Goal: Browse casually

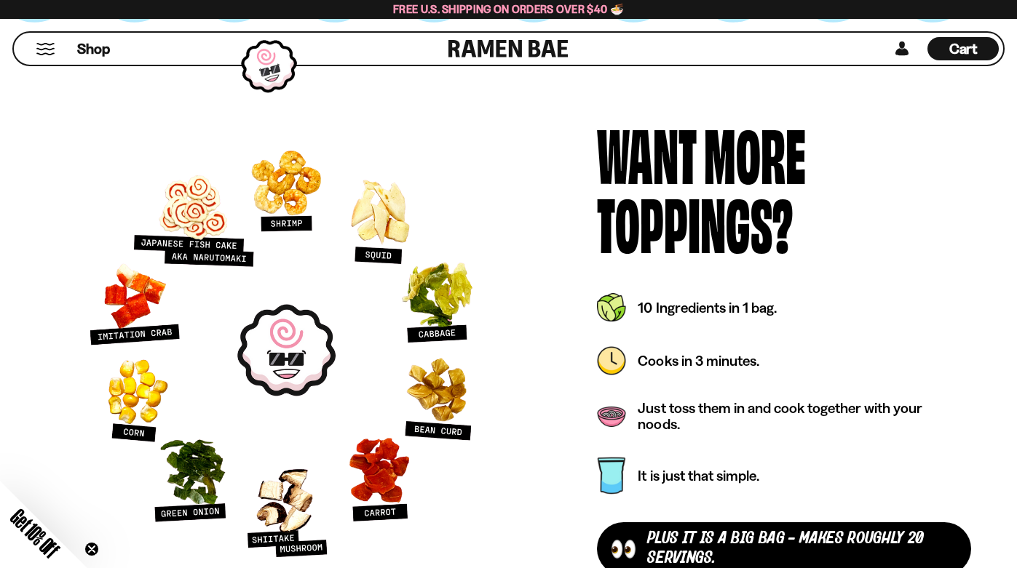
scroll to position [4307, 0]
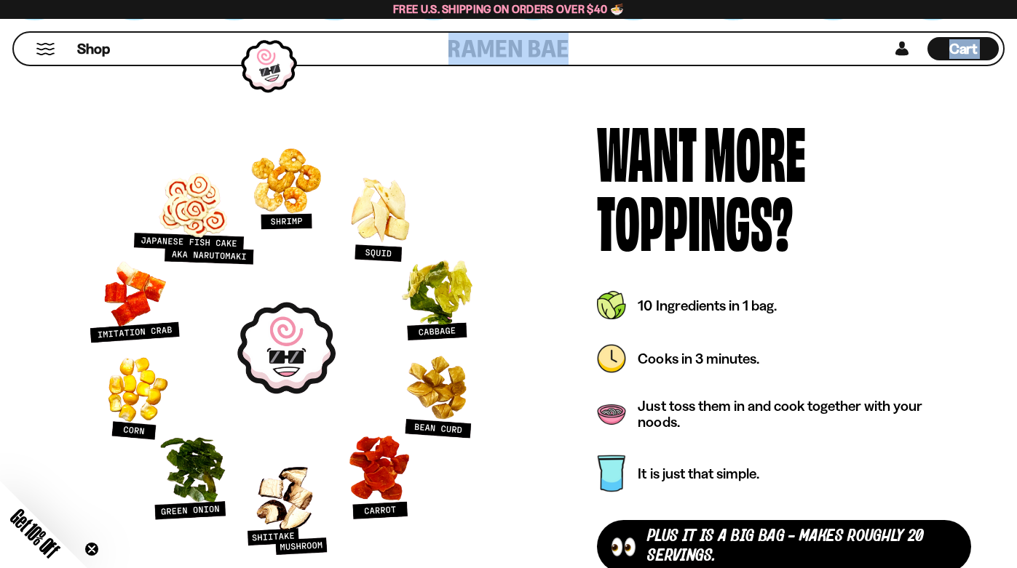
drag, startPoint x: 261, startPoint y: 75, endPoint x: 401, endPoint y: 74, distance: 140.5
click at [401, 74] on div "Shop Cart D0381C2F-513E-4F90-8A41-6F0A75DCBAAA" at bounding box center [508, 49] width 1017 height 60
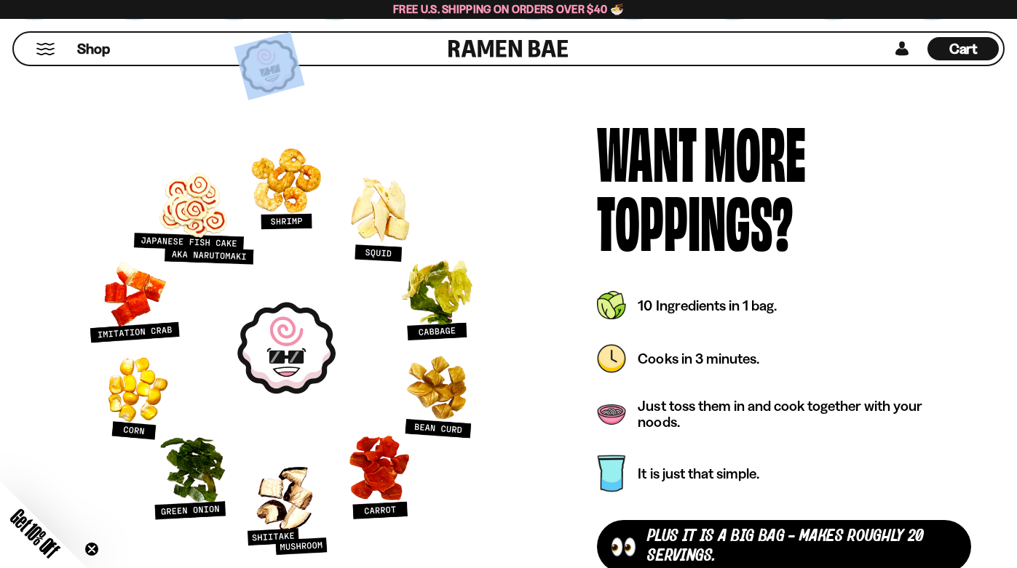
drag, startPoint x: 266, startPoint y: 65, endPoint x: 212, endPoint y: 82, distance: 56.6
click at [212, 82] on div "Want More Toppings? plus It is a Big Bag - makes roughly 20 servings. It is jus…" at bounding box center [508, 349] width 1017 height 585
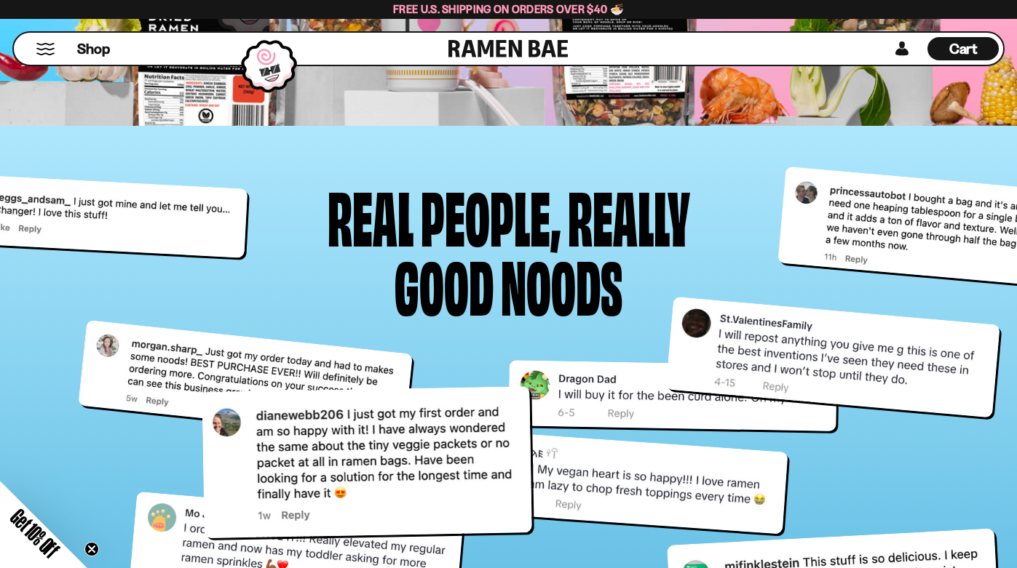
scroll to position [5356, 0]
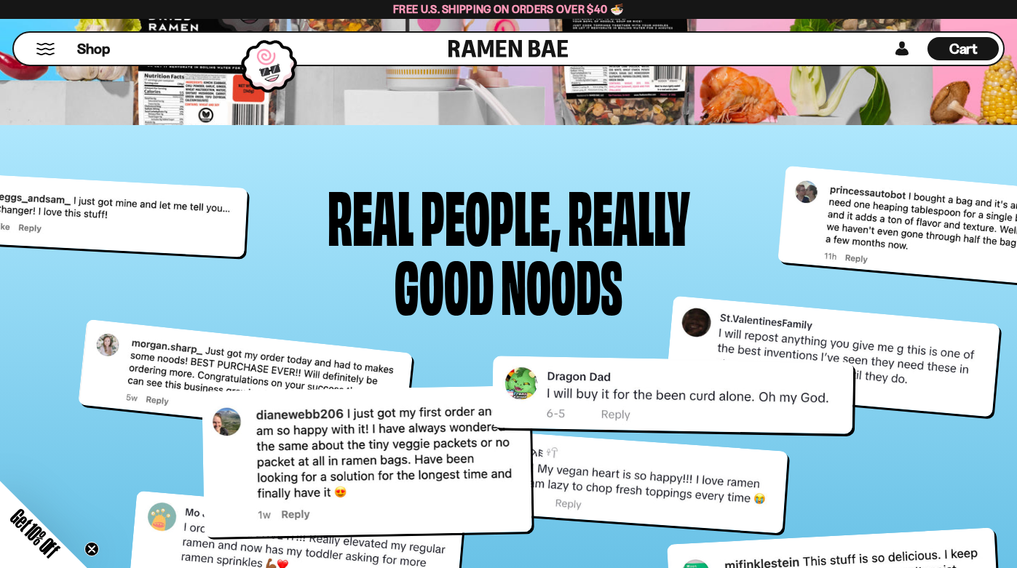
click at [629, 404] on div at bounding box center [672, 395] width 362 height 79
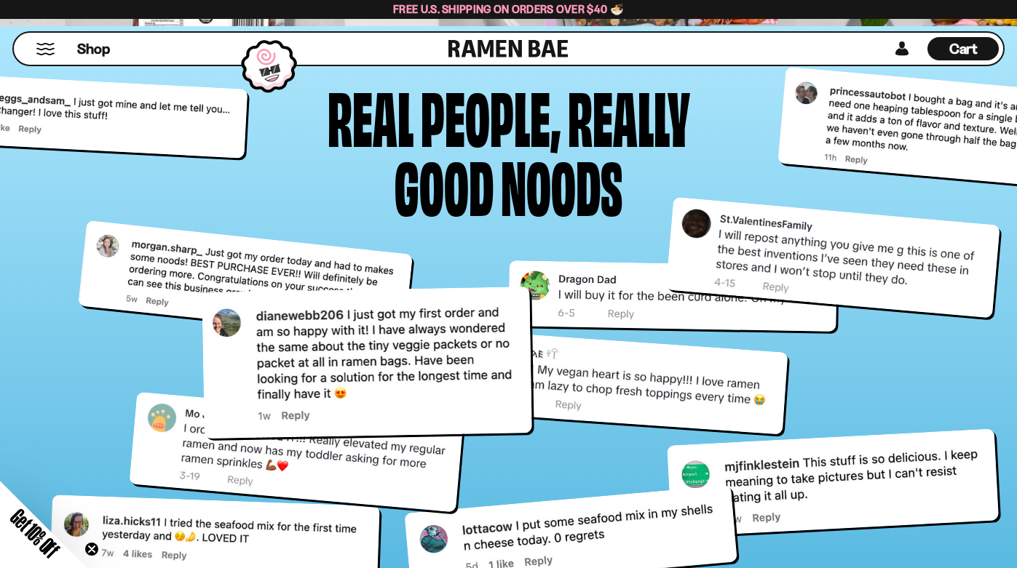
scroll to position [5461, 0]
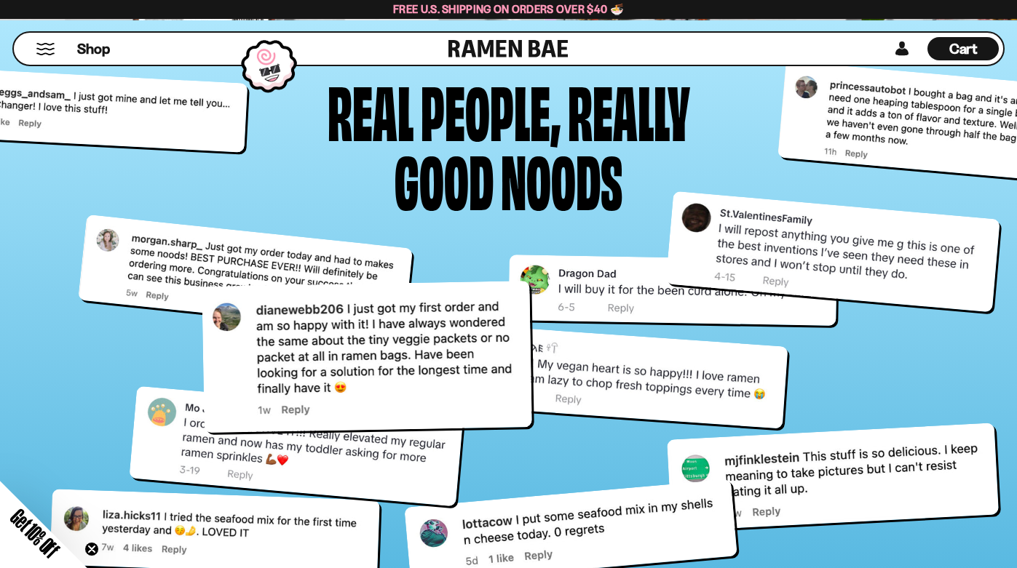
click at [810, 489] on div at bounding box center [833, 478] width 332 height 109
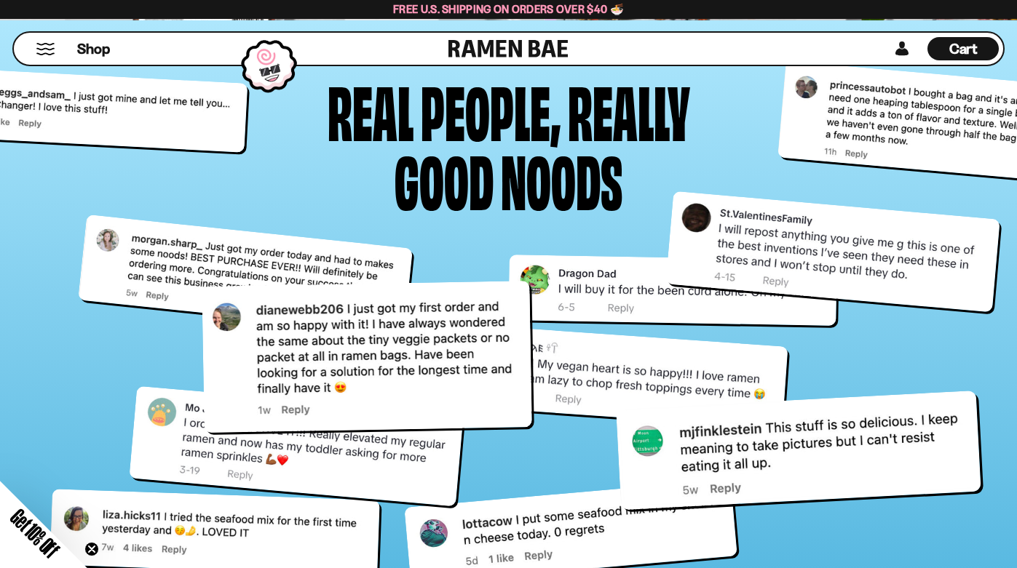
drag, startPoint x: 808, startPoint y: 489, endPoint x: 791, endPoint y: 455, distance: 38.1
click at [791, 455] on div at bounding box center [798, 451] width 365 height 120
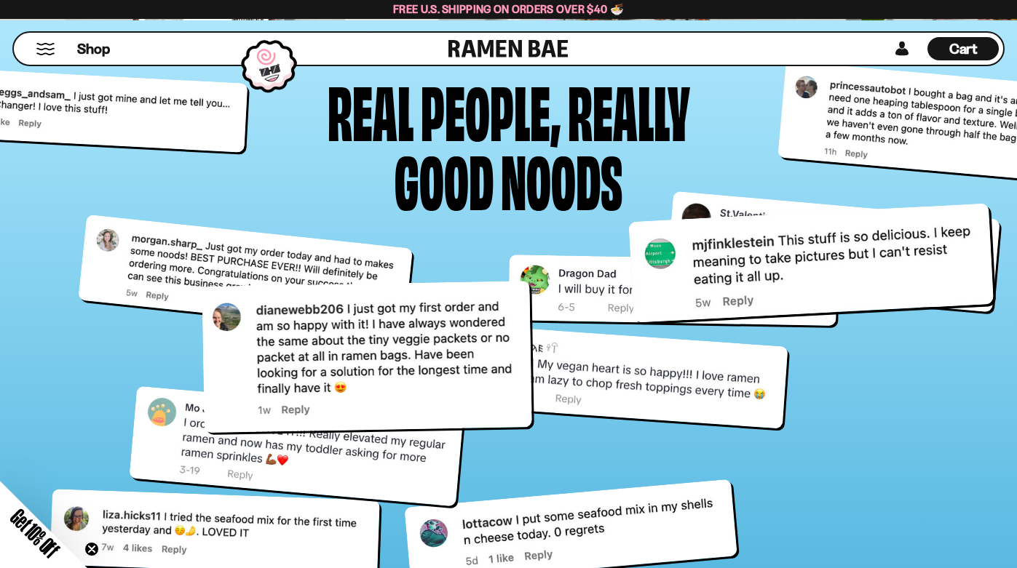
drag, startPoint x: 791, startPoint y: 455, endPoint x: 769, endPoint y: 282, distance: 174.6
click at [769, 282] on div at bounding box center [810, 264] width 365 height 120
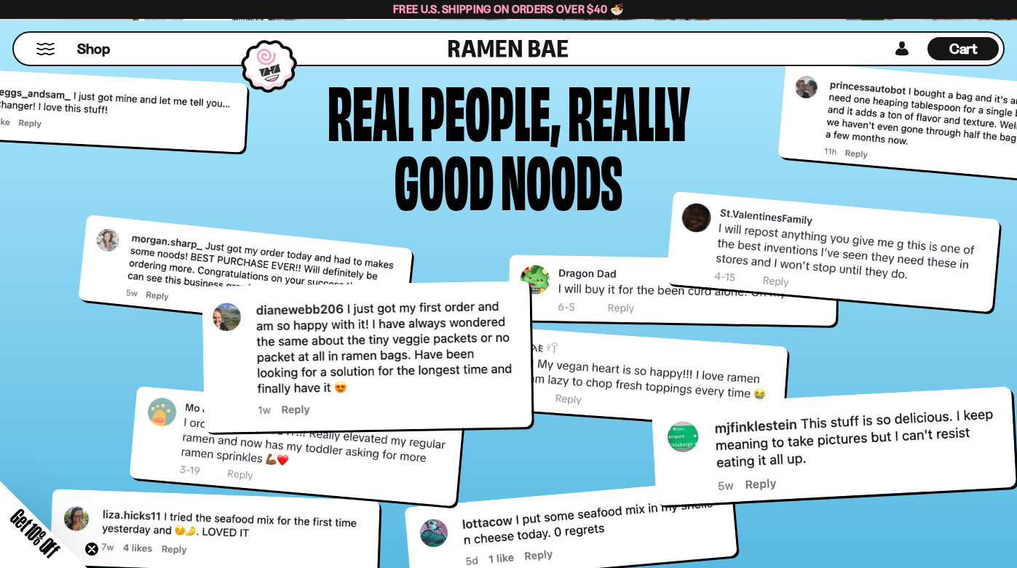
drag, startPoint x: 769, startPoint y: 282, endPoint x: 792, endPoint y: 469, distance: 188.4
click at [792, 469] on div at bounding box center [833, 447] width 365 height 120
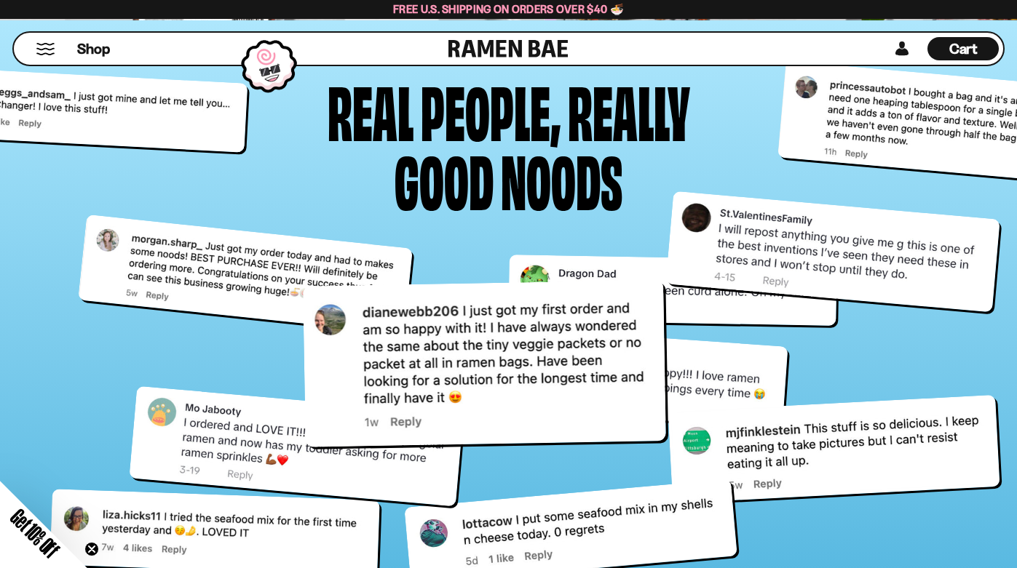
drag, startPoint x: 336, startPoint y: 355, endPoint x: 483, endPoint y: 368, distance: 147.6
click at [483, 368] on div at bounding box center [484, 363] width 363 height 167
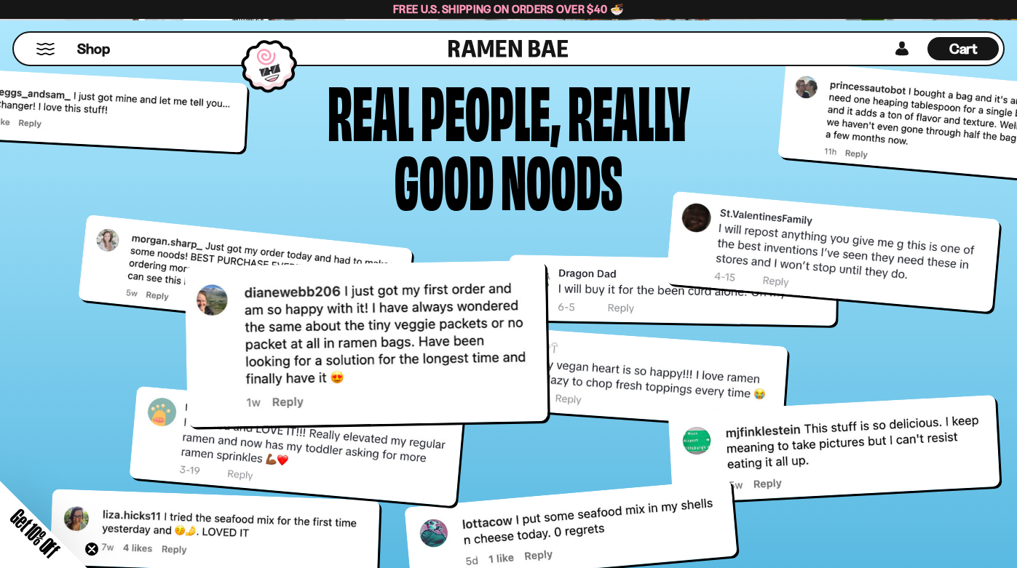
drag, startPoint x: 483, startPoint y: 368, endPoint x: 335, endPoint y: 342, distance: 150.0
click at [335, 342] on div at bounding box center [366, 344] width 363 height 167
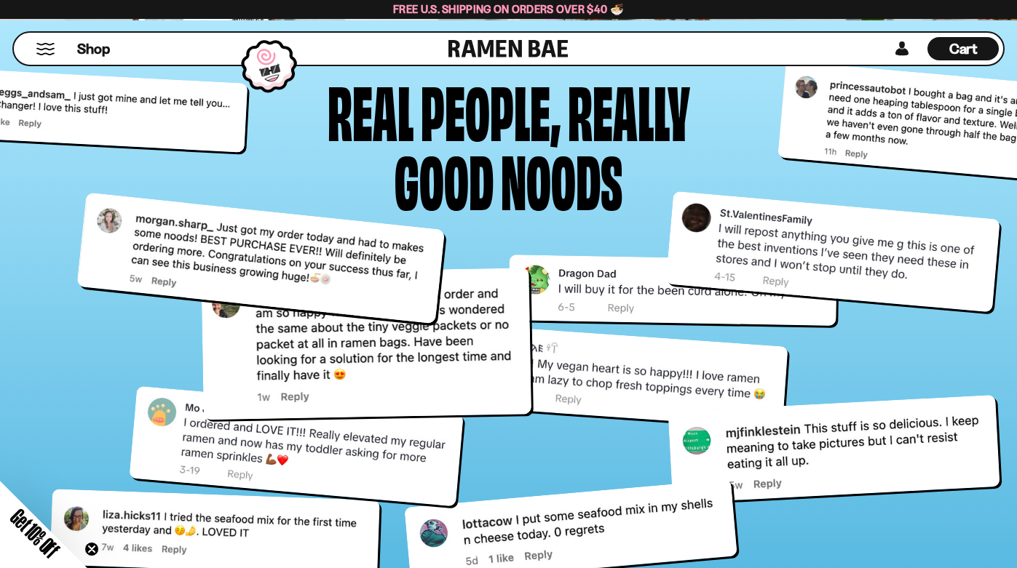
drag, startPoint x: 142, startPoint y: 261, endPoint x: 157, endPoint y: 245, distance: 22.1
click at [157, 245] on div at bounding box center [260, 259] width 368 height 132
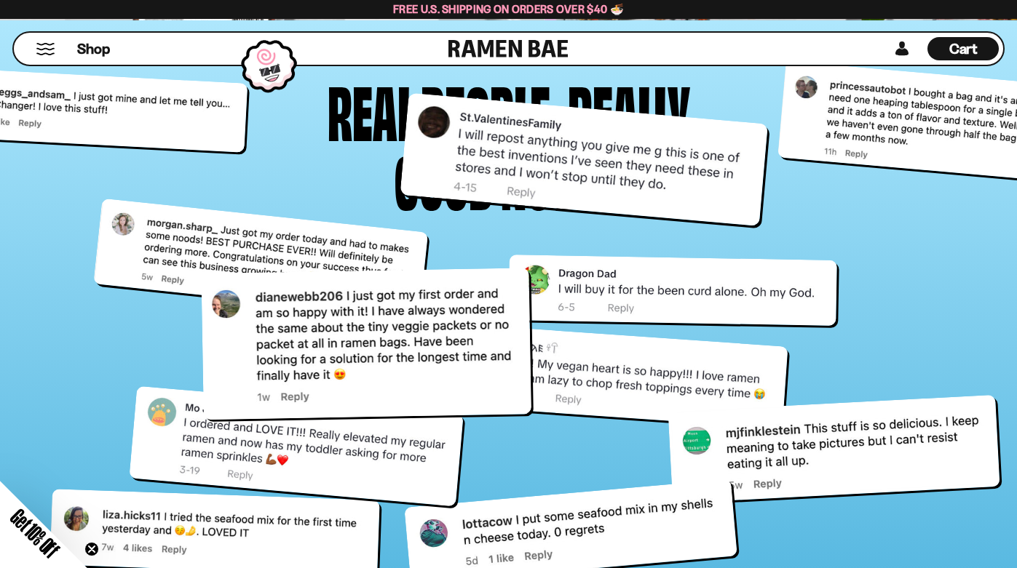
drag, startPoint x: 742, startPoint y: 239, endPoint x: 493, endPoint y: 146, distance: 265.5
click at [493, 146] on div at bounding box center [583, 159] width 367 height 133
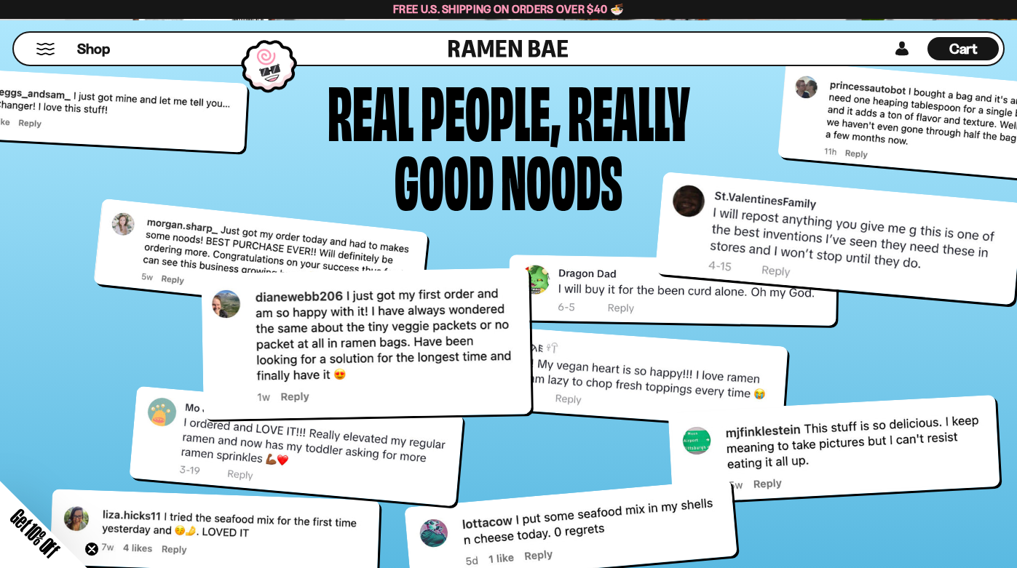
drag, startPoint x: 704, startPoint y: 180, endPoint x: 958, endPoint y: 259, distance: 266.8
click at [958, 259] on div at bounding box center [837, 238] width 367 height 133
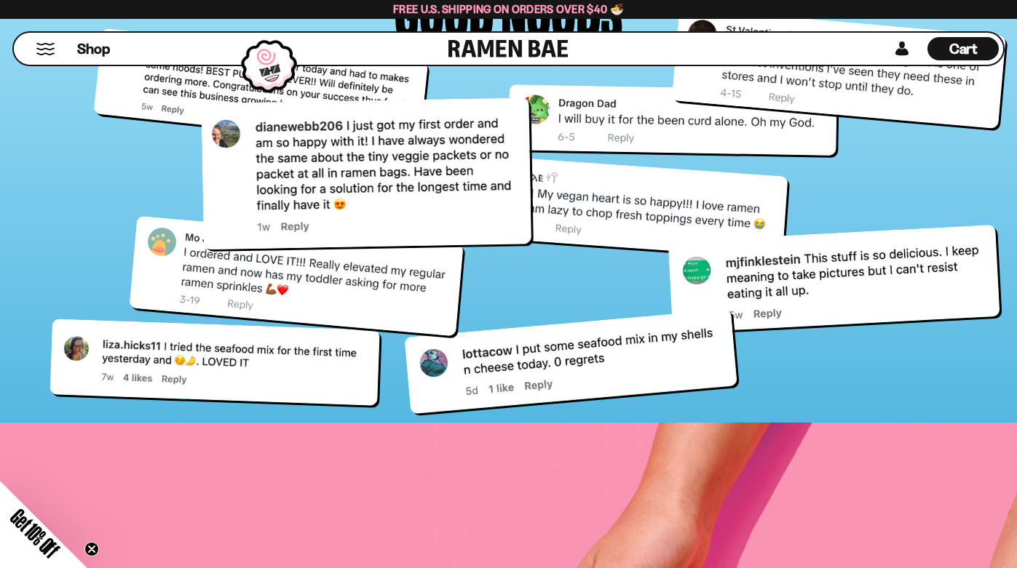
scroll to position [5659, 0]
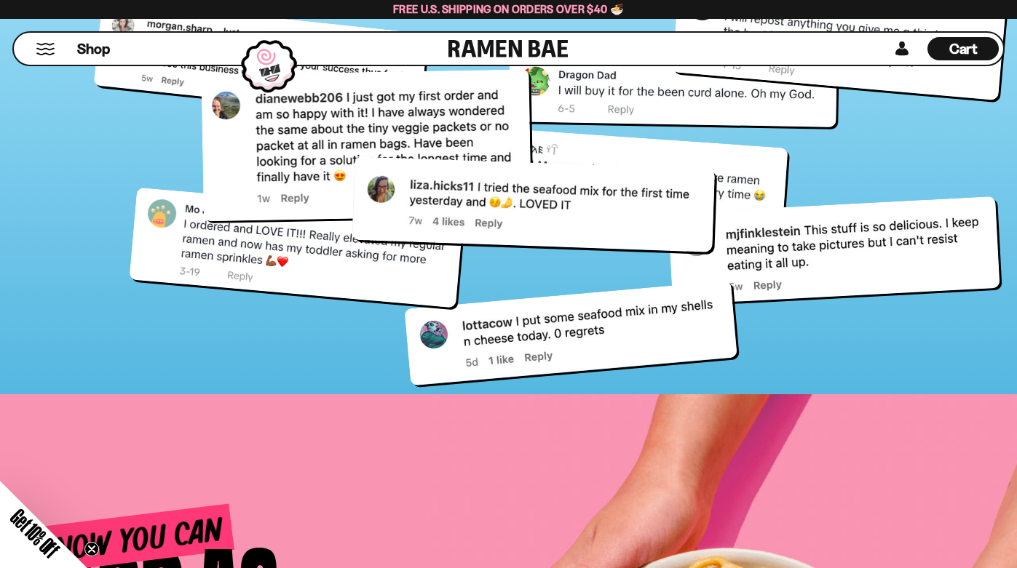
drag, startPoint x: 251, startPoint y: 339, endPoint x: 584, endPoint y: 211, distance: 357.1
click at [584, 211] on div at bounding box center [532, 204] width 363 height 96
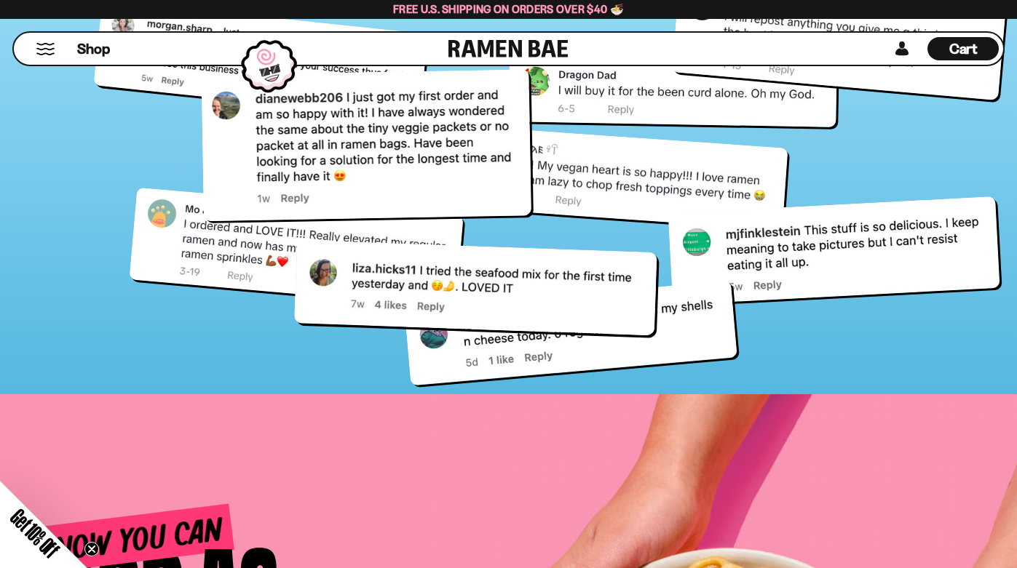
drag, startPoint x: 584, startPoint y: 211, endPoint x: 495, endPoint y: 295, distance: 122.5
click at [495, 295] on div at bounding box center [475, 288] width 363 height 96
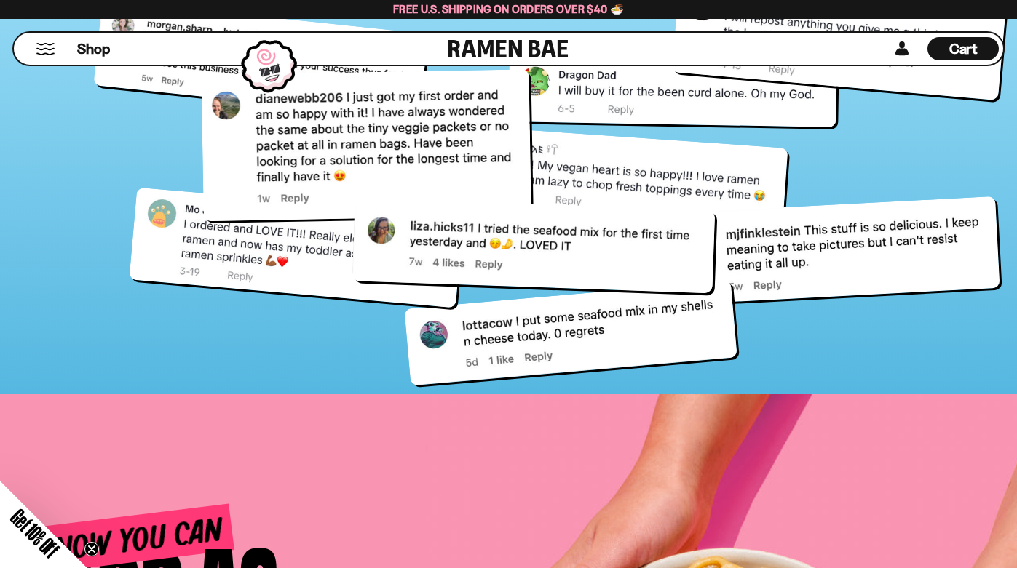
drag, startPoint x: 495, startPoint y: 295, endPoint x: 553, endPoint y: 253, distance: 71.5
click at [553, 253] on div at bounding box center [532, 246] width 363 height 96
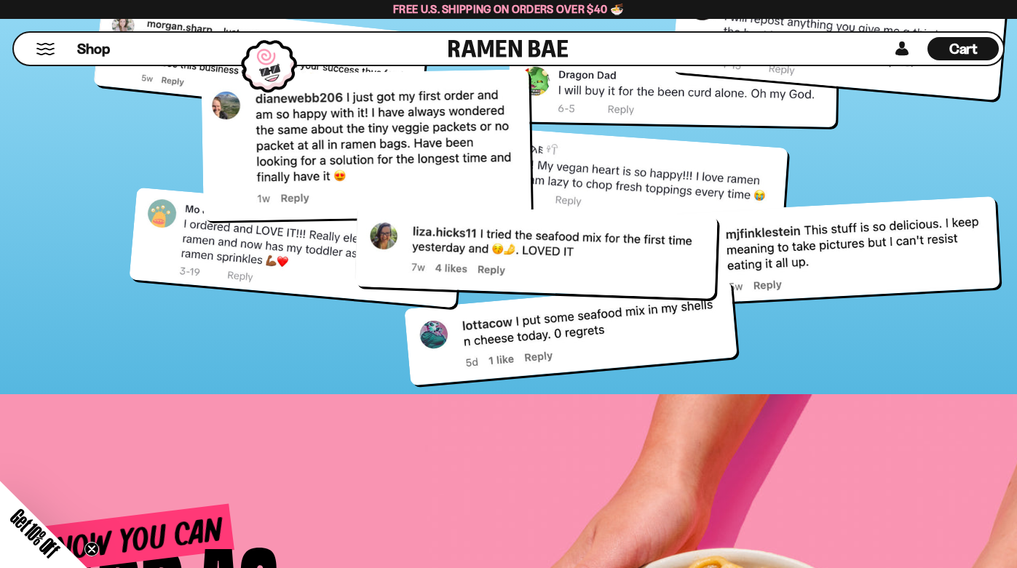
drag, startPoint x: 553, startPoint y: 253, endPoint x: 557, endPoint y: 261, distance: 8.1
click at [557, 261] on div at bounding box center [535, 251] width 363 height 96
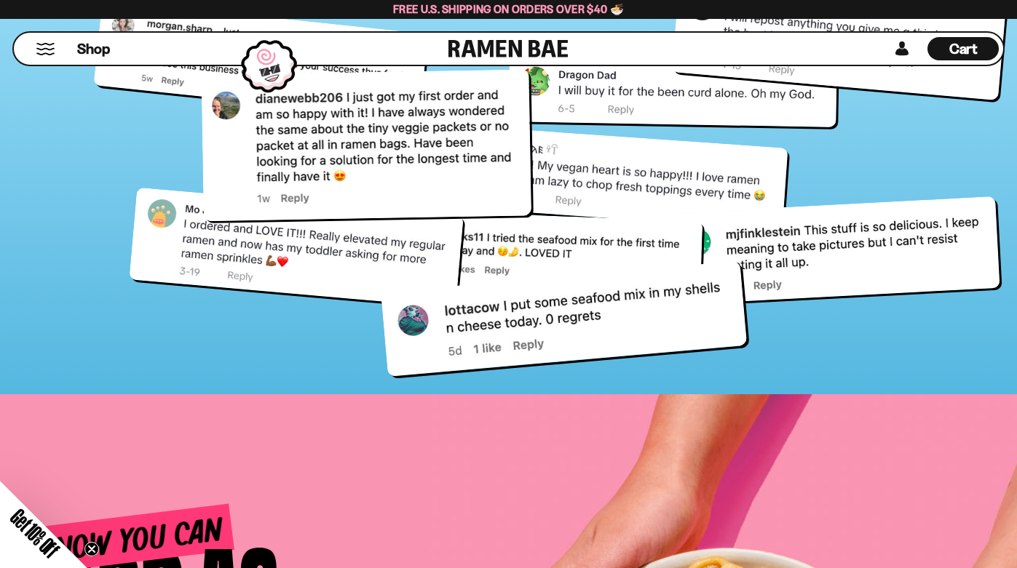
drag, startPoint x: 522, startPoint y: 314, endPoint x: 514, endPoint y: 299, distance: 17.6
click at [514, 299] on div at bounding box center [564, 319] width 366 height 116
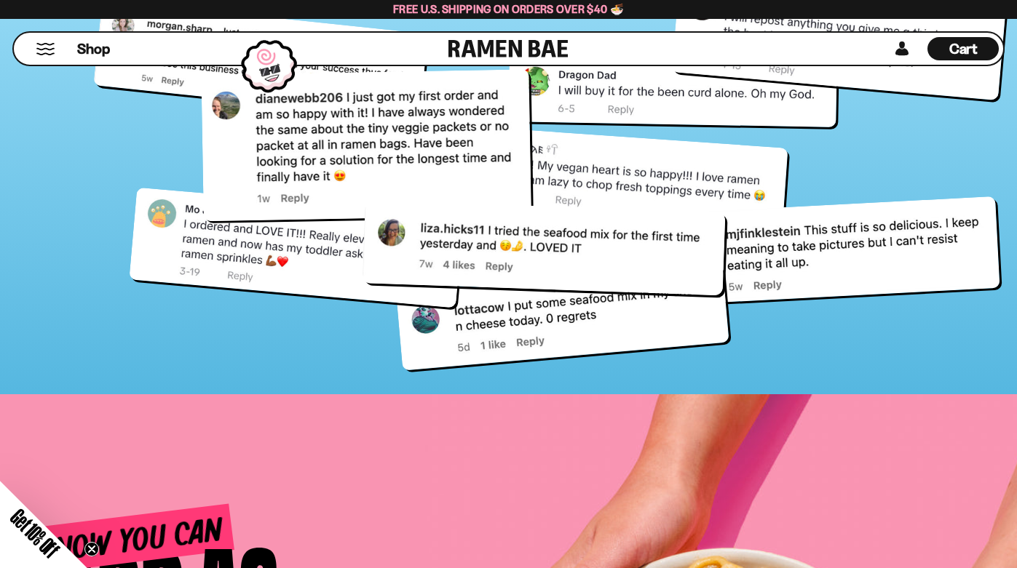
drag, startPoint x: 547, startPoint y: 260, endPoint x: 553, endPoint y: 254, distance: 8.8
click at [553, 254] on div at bounding box center [543, 248] width 363 height 96
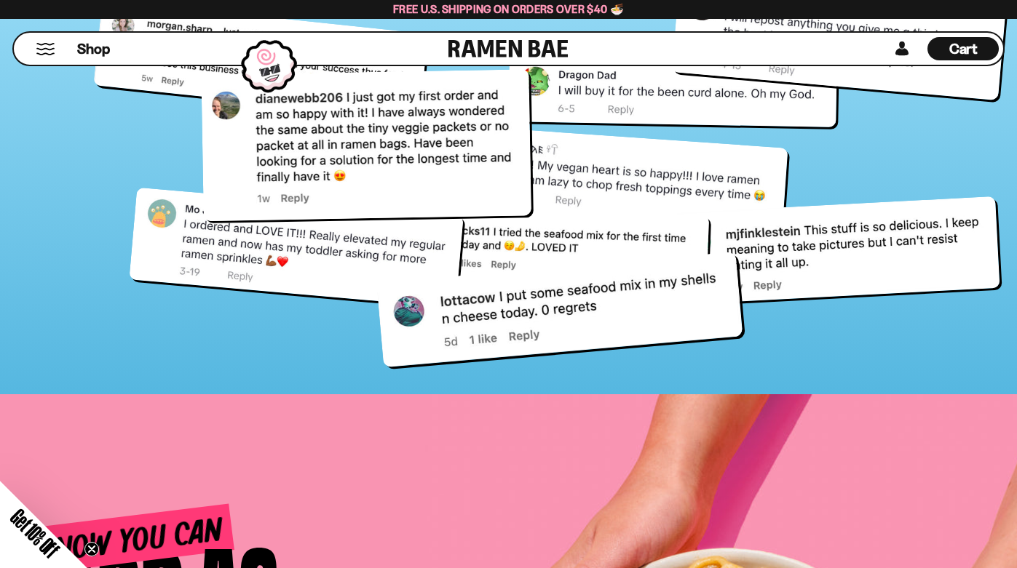
drag, startPoint x: 515, startPoint y: 324, endPoint x: 512, endPoint y: 315, distance: 9.2
click at [512, 315] on div at bounding box center [559, 310] width 366 height 116
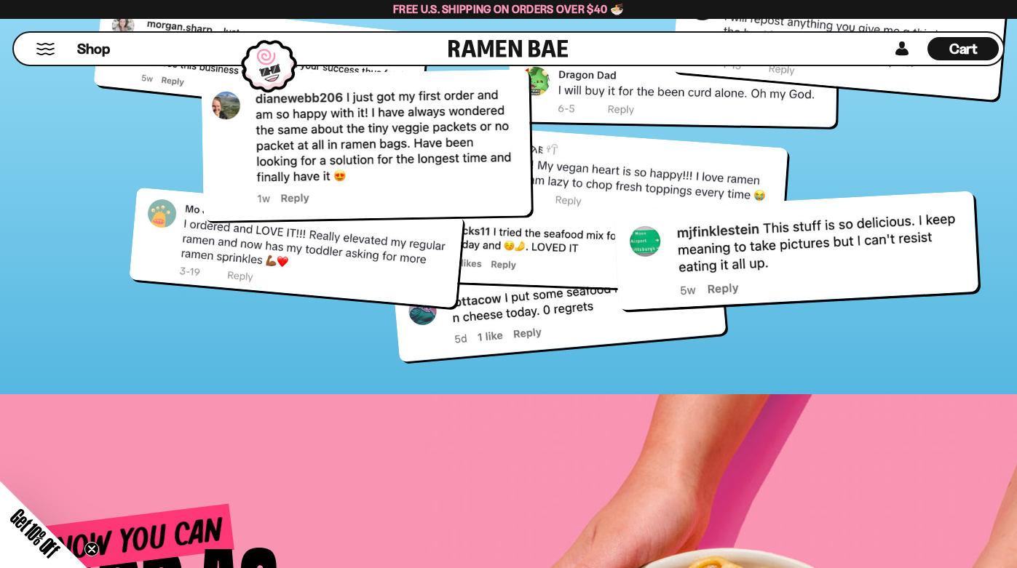
drag, startPoint x: 766, startPoint y: 280, endPoint x: 726, endPoint y: 280, distance: 39.3
click at [726, 280] on div at bounding box center [795, 251] width 365 height 120
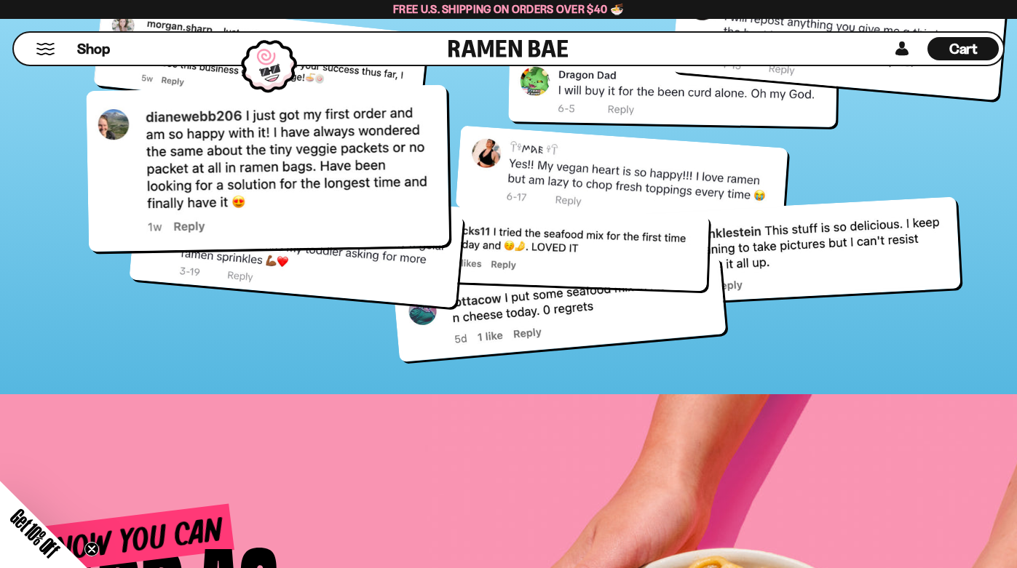
drag, startPoint x: 456, startPoint y: 135, endPoint x: 358, endPoint y: 158, distance: 100.8
click at [358, 158] on div at bounding box center [268, 167] width 363 height 167
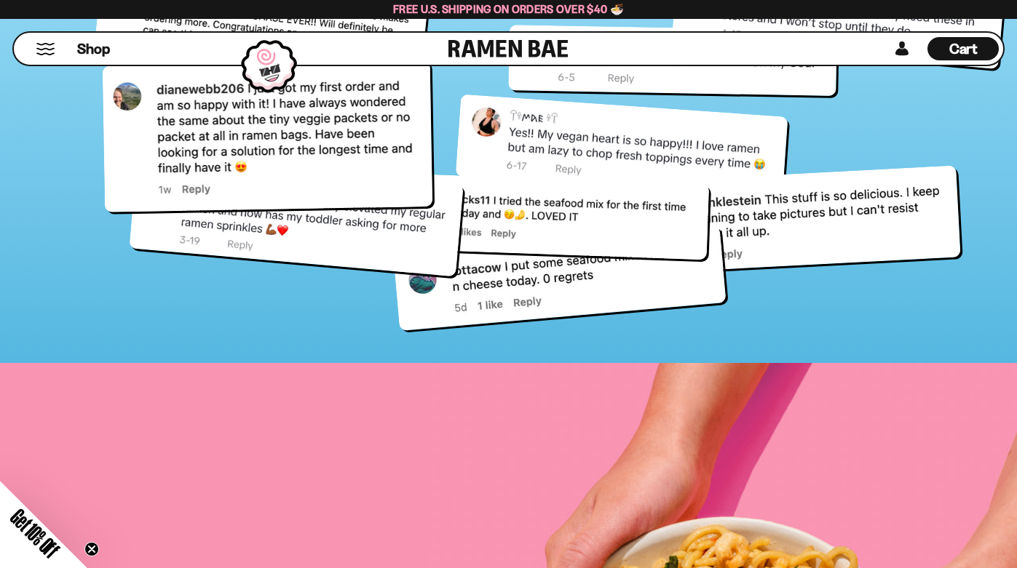
scroll to position [5156, 0]
